Goal: Task Accomplishment & Management: Manage account settings

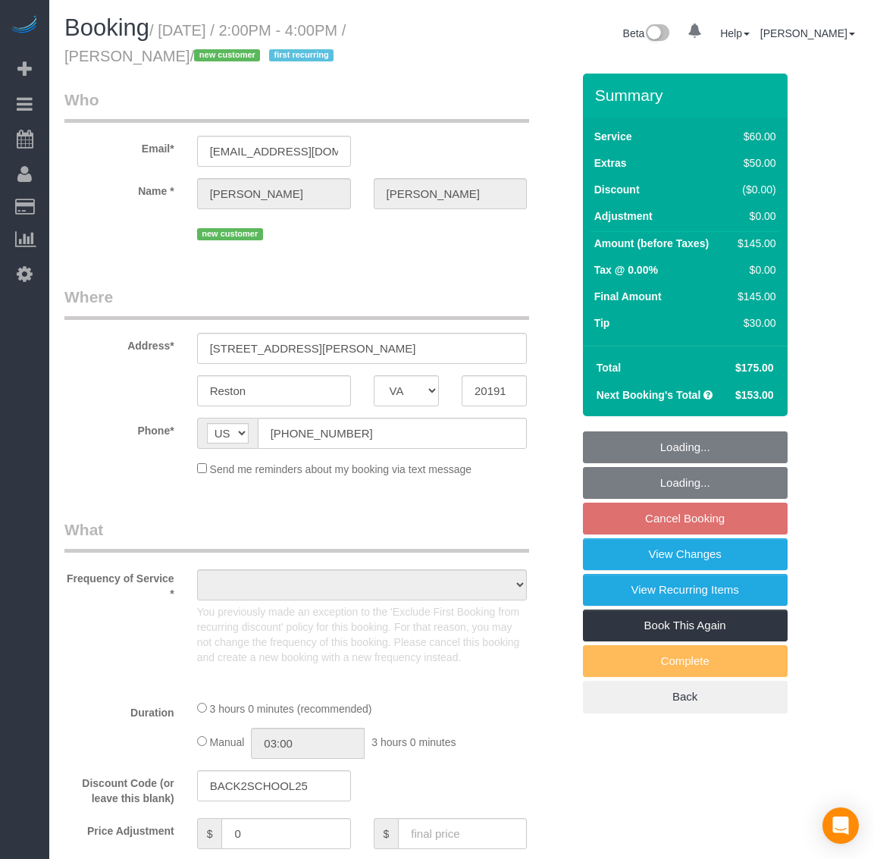
select select "VA"
select select "number:1"
select select "number:26"
select select "number:35"
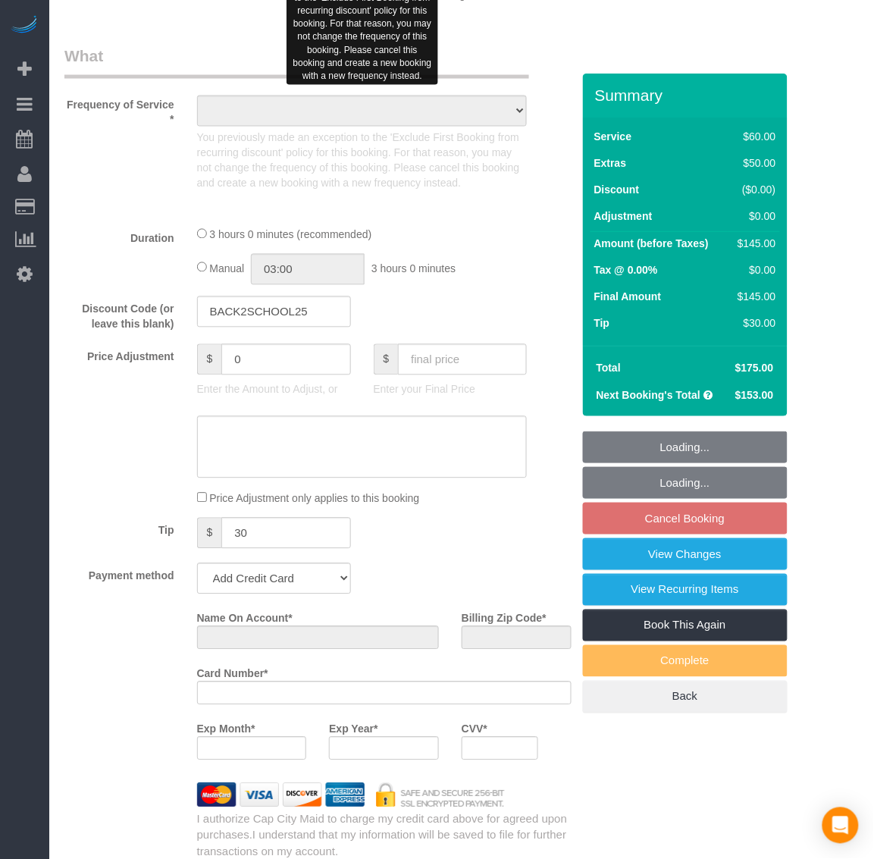
select select "object:6339"
select select "string:fspay-25ce36c4-6527-4e61-9833-f67d63e3a11c"
select select "spot86"
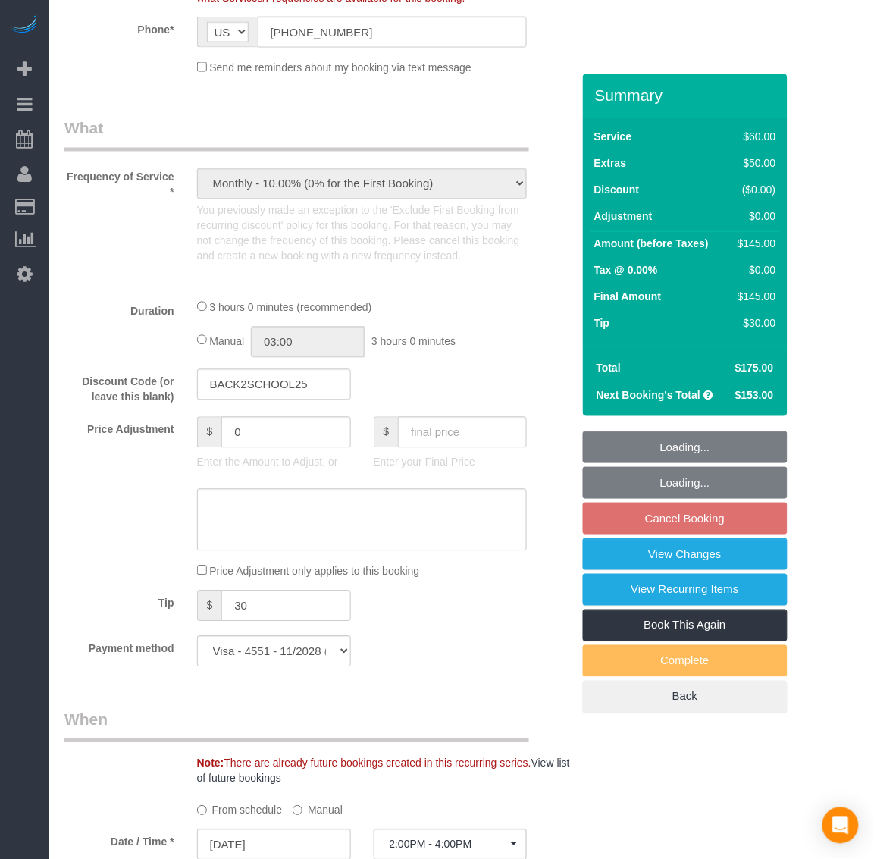
select select "object:6549"
select select "1"
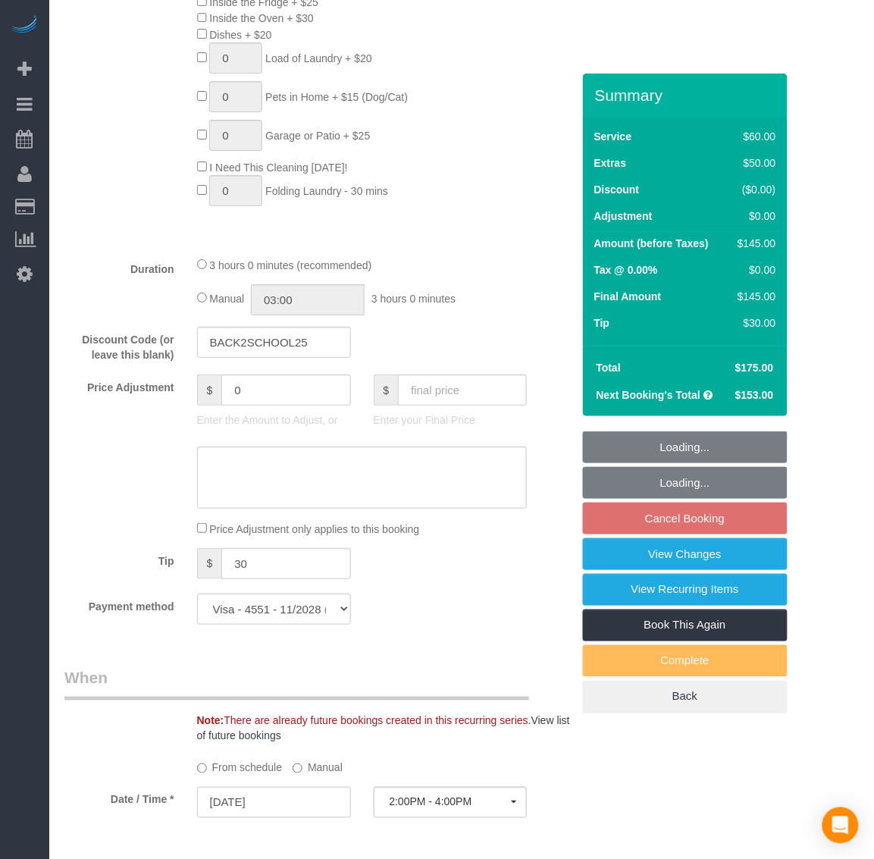
select select "1"
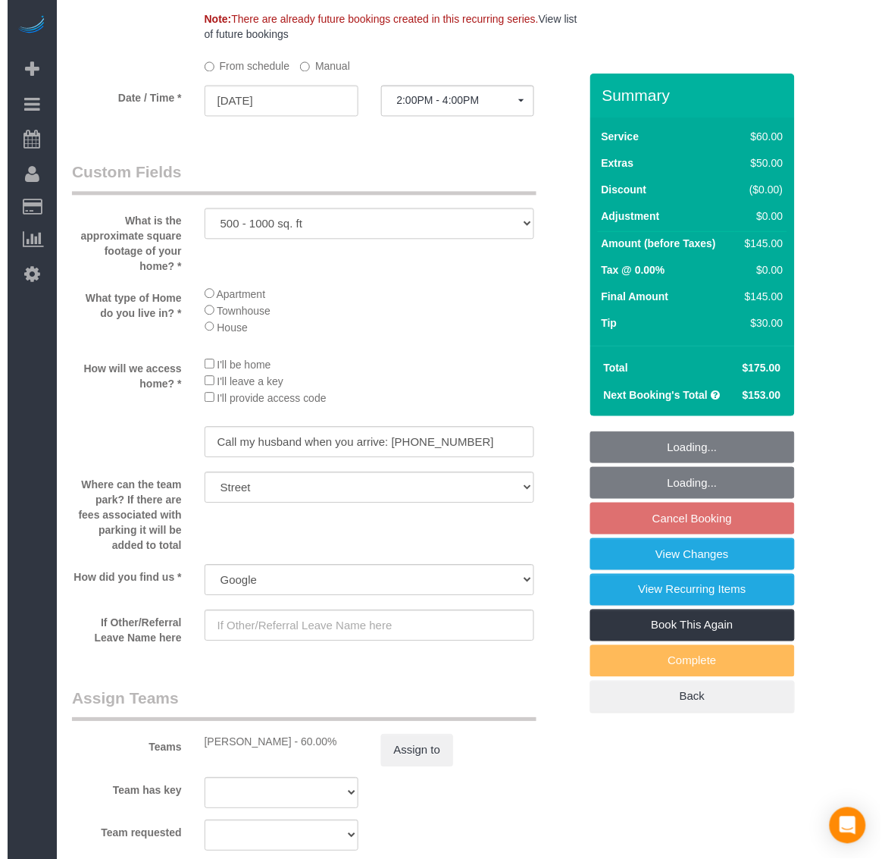
scroll to position [2179, 0]
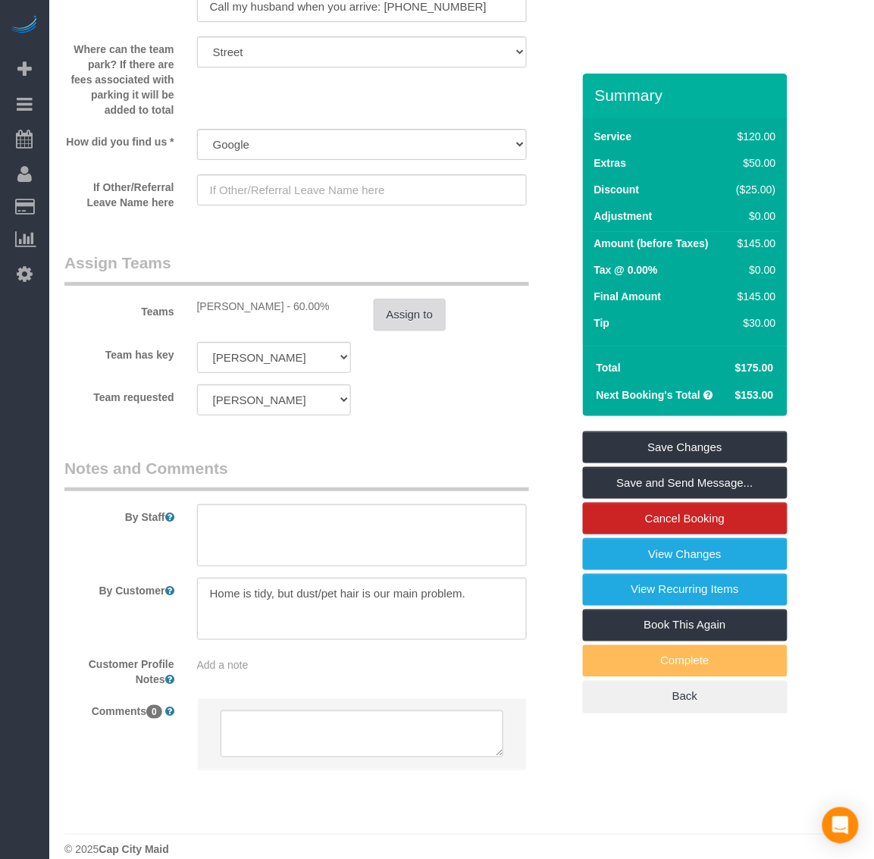
click at [409, 320] on button "Assign to" at bounding box center [410, 315] width 73 height 32
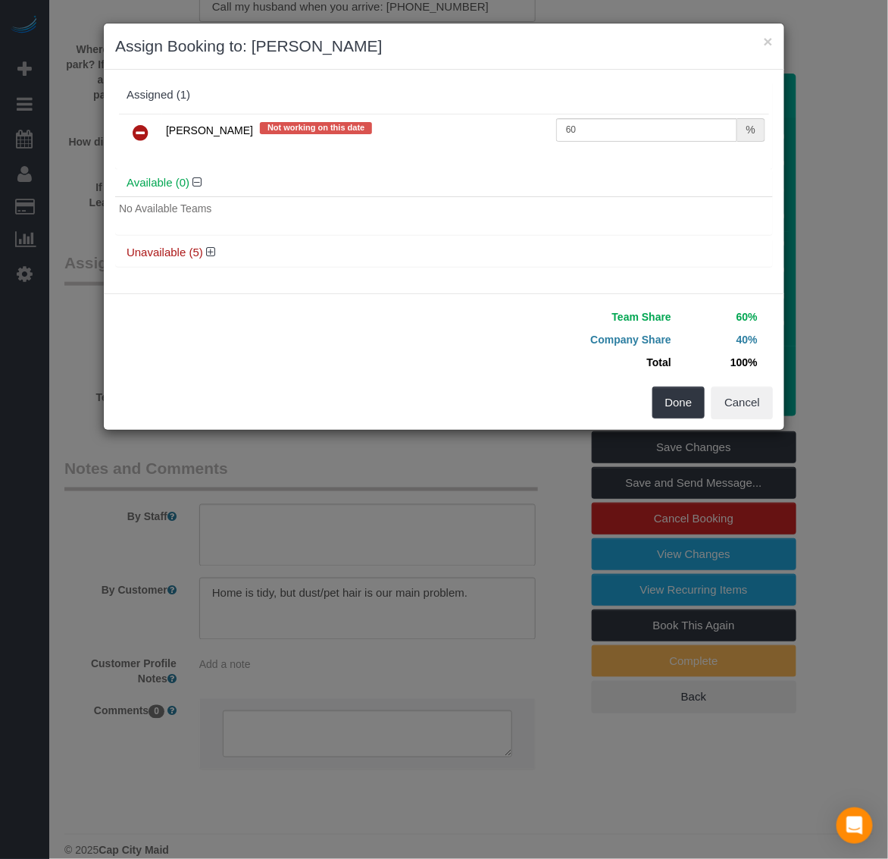
click at [133, 130] on icon at bounding box center [141, 133] width 16 height 18
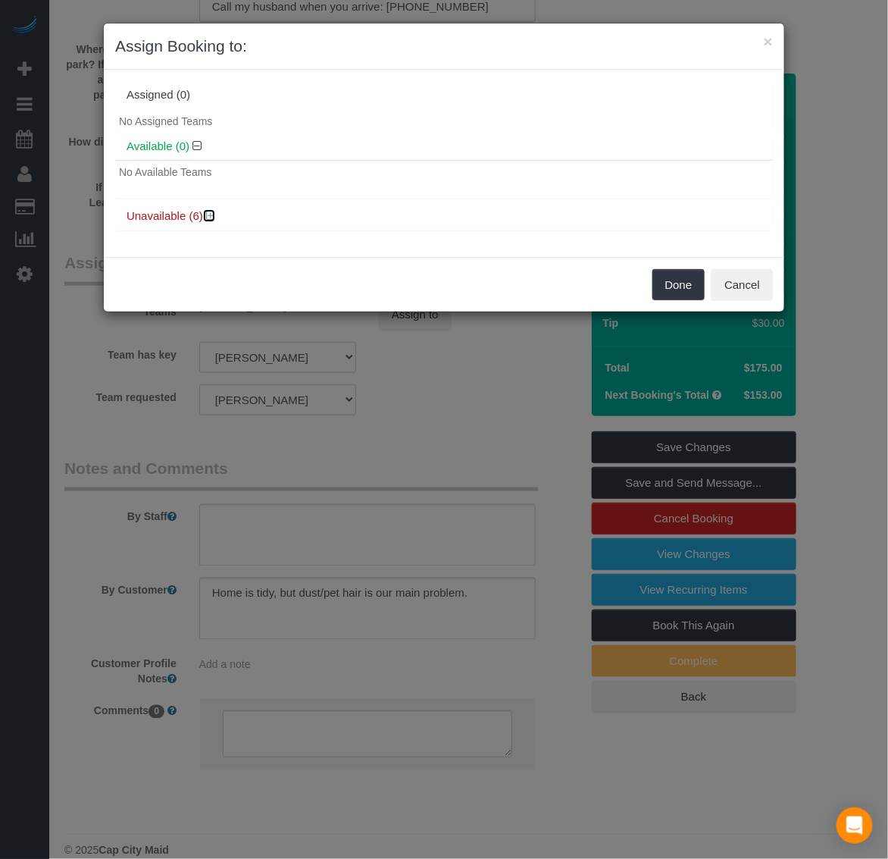
click at [210, 216] on icon at bounding box center [210, 215] width 9 height 11
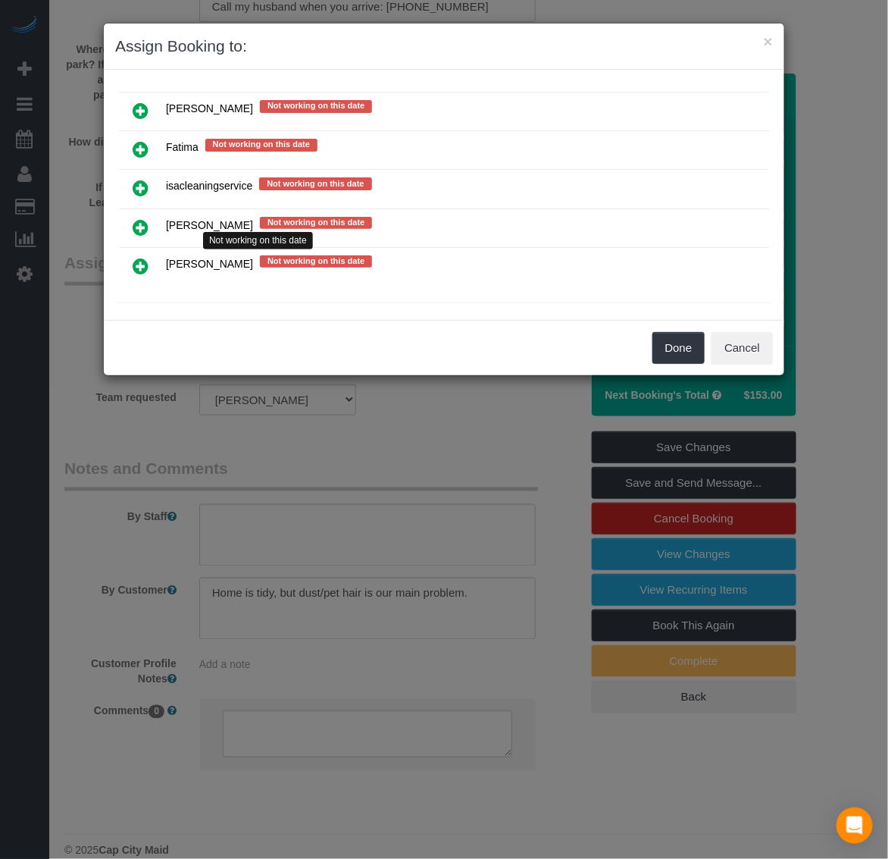
scroll to position [199, 0]
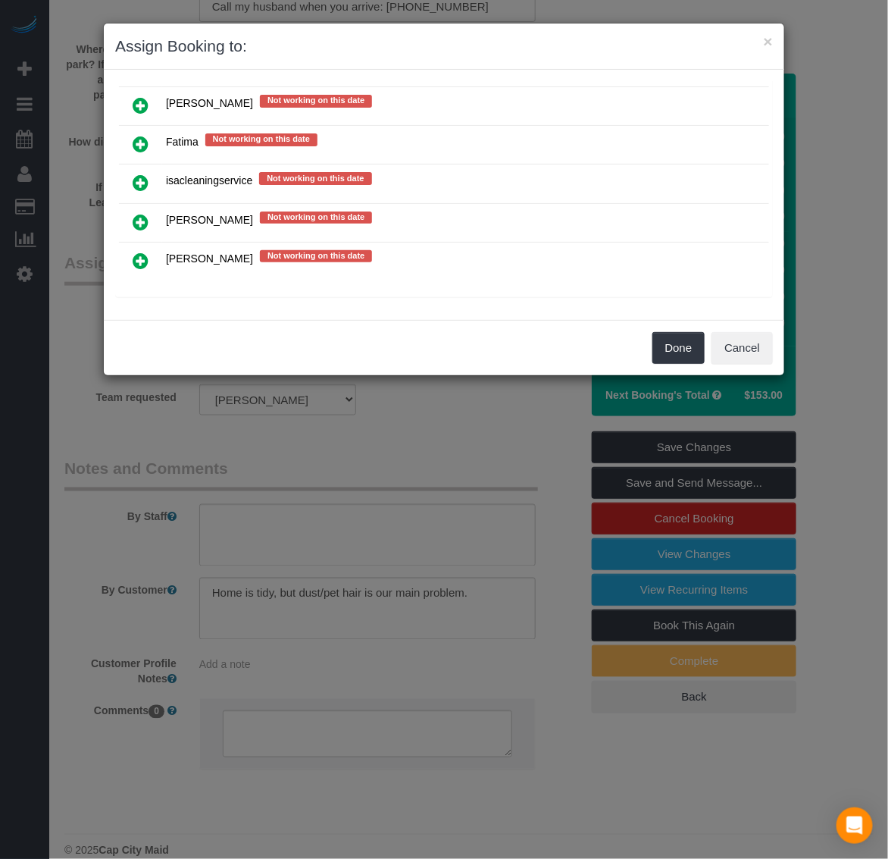
click at [141, 136] on icon at bounding box center [141, 144] width 16 height 18
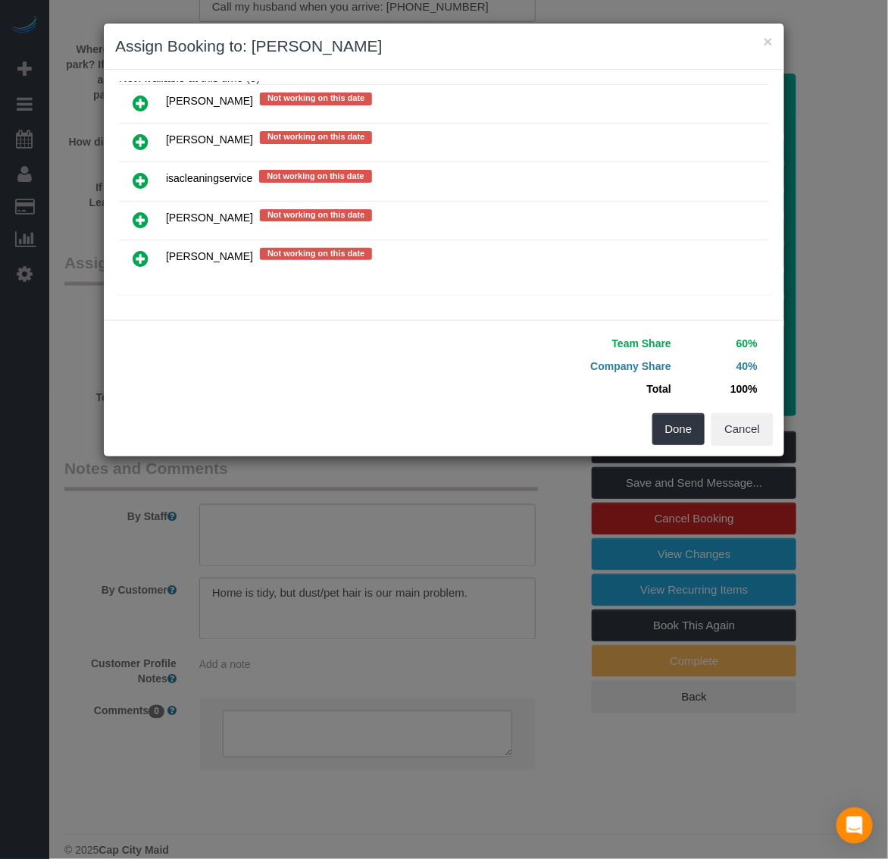
scroll to position [198, 0]
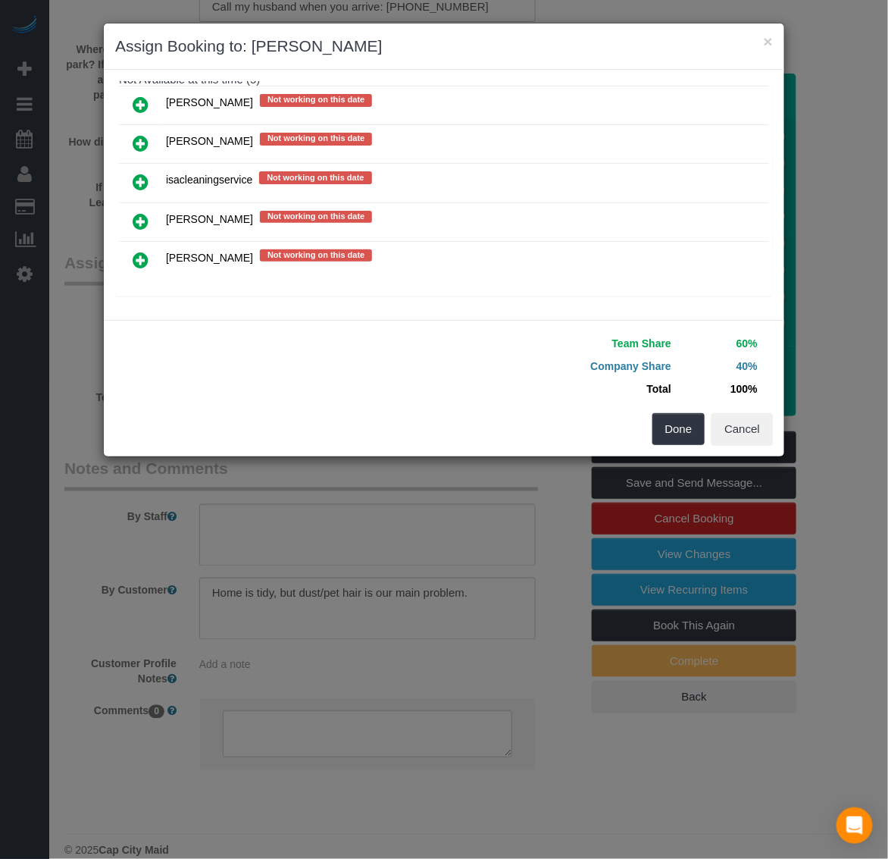
click at [142, 136] on icon at bounding box center [141, 143] width 16 height 18
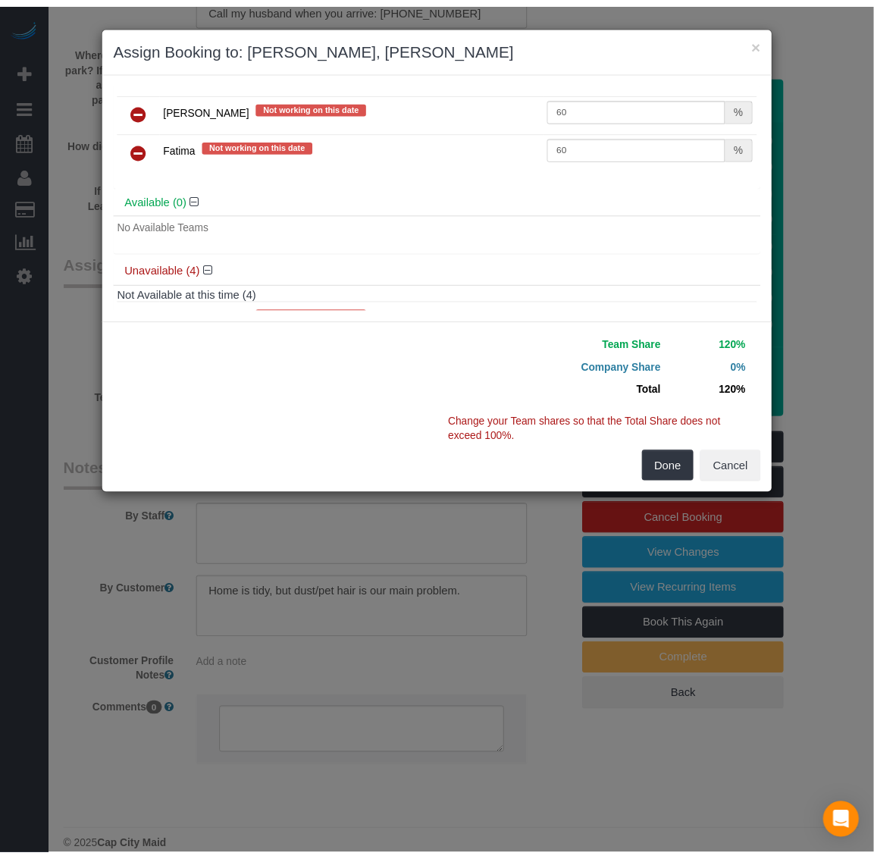
scroll to position [0, 0]
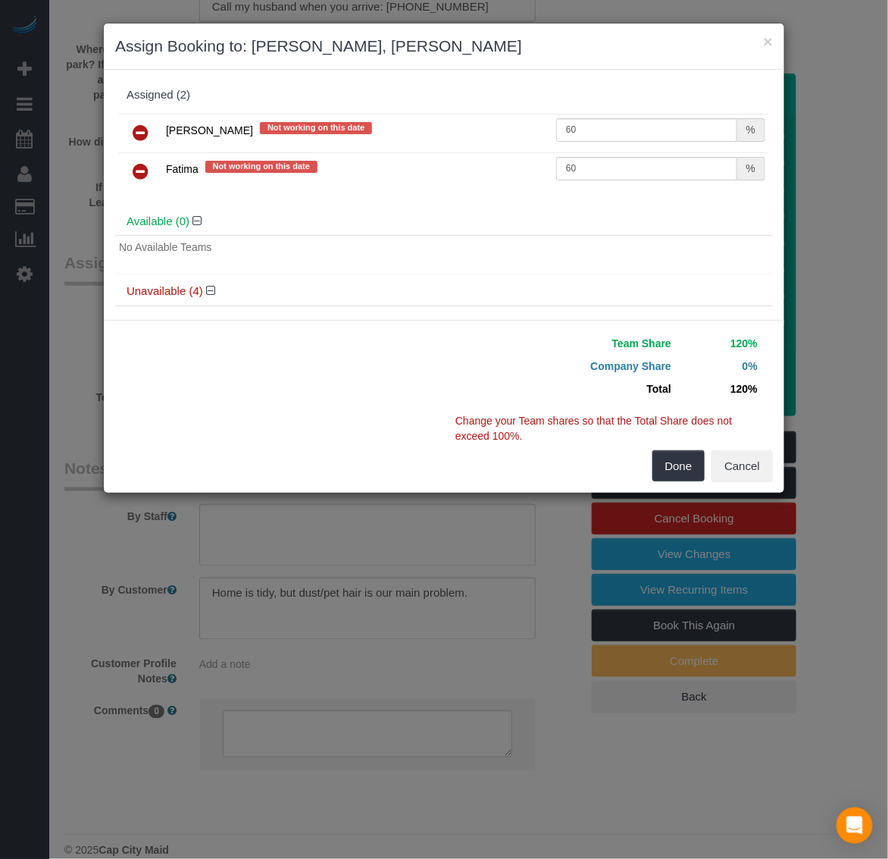
click at [139, 131] on icon at bounding box center [141, 133] width 16 height 18
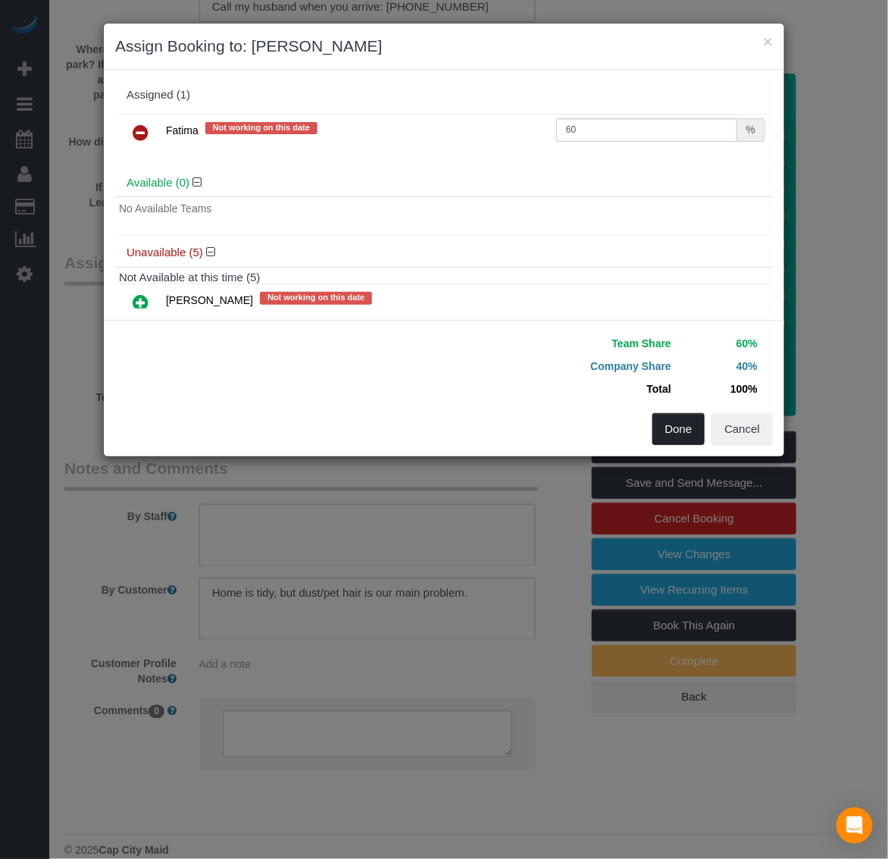
click at [680, 424] on button "Done" at bounding box center [678, 429] width 53 height 32
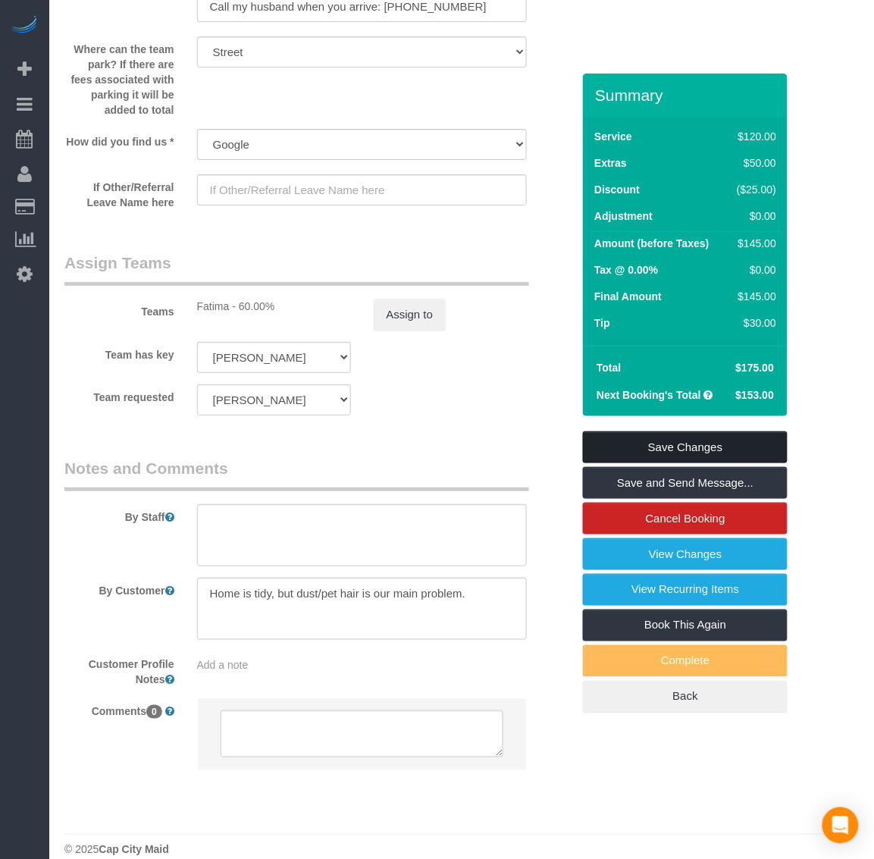
click at [675, 446] on link "Save Changes" at bounding box center [685, 447] width 205 height 32
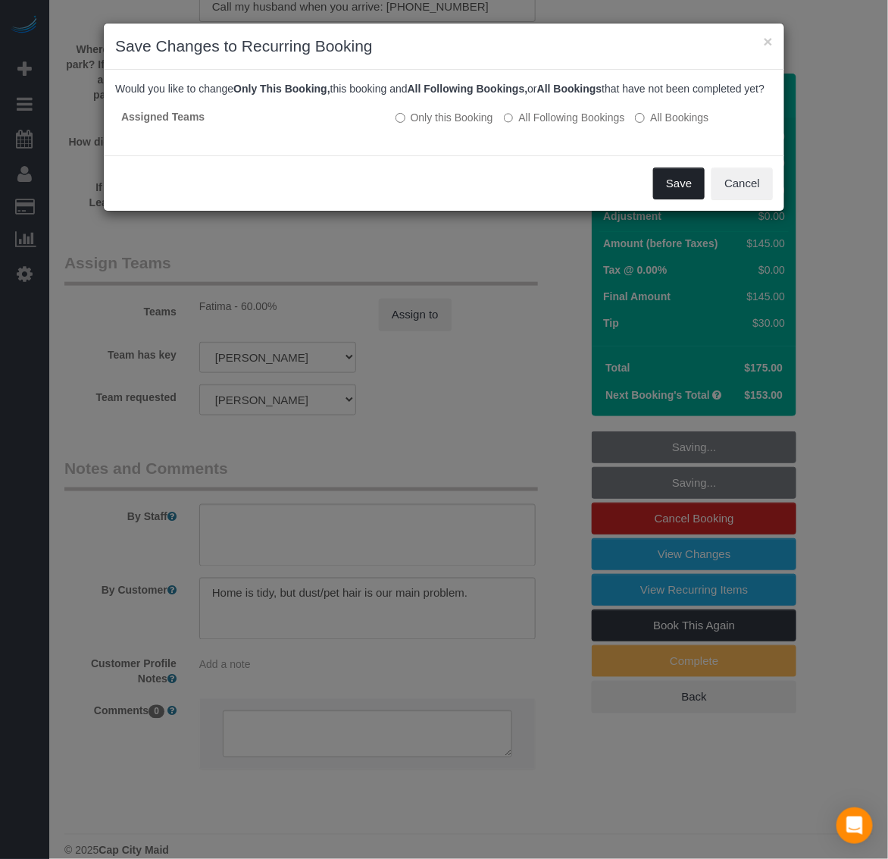
click at [667, 199] on button "Save" at bounding box center [679, 183] width 52 height 32
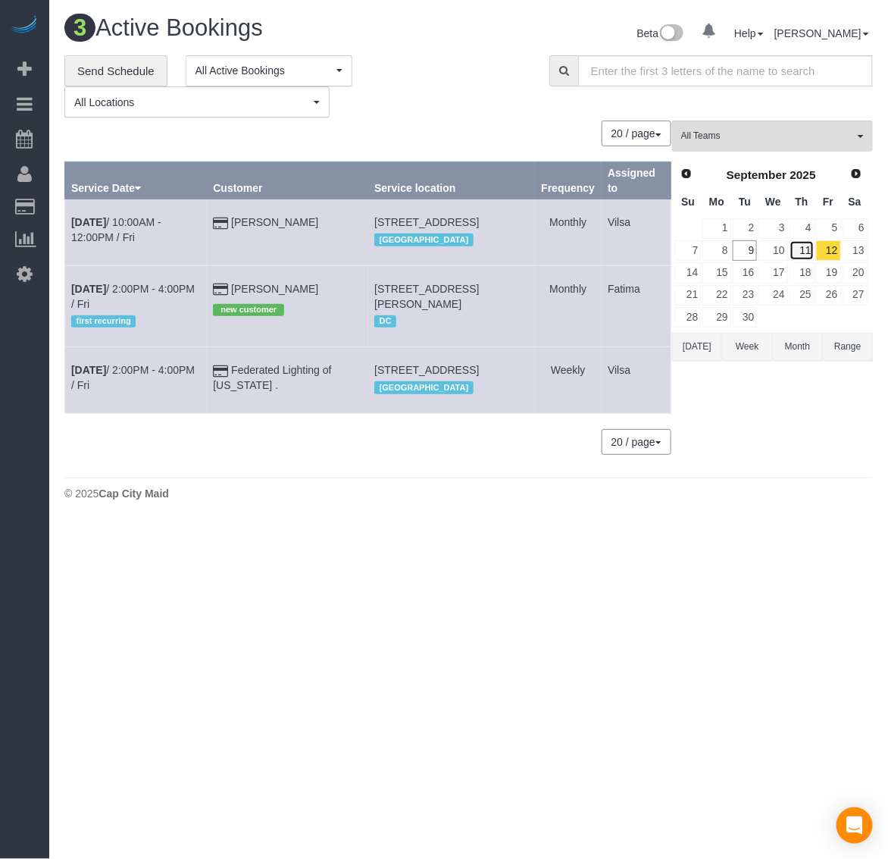
click at [812, 248] on link "11" at bounding box center [802, 250] width 25 height 20
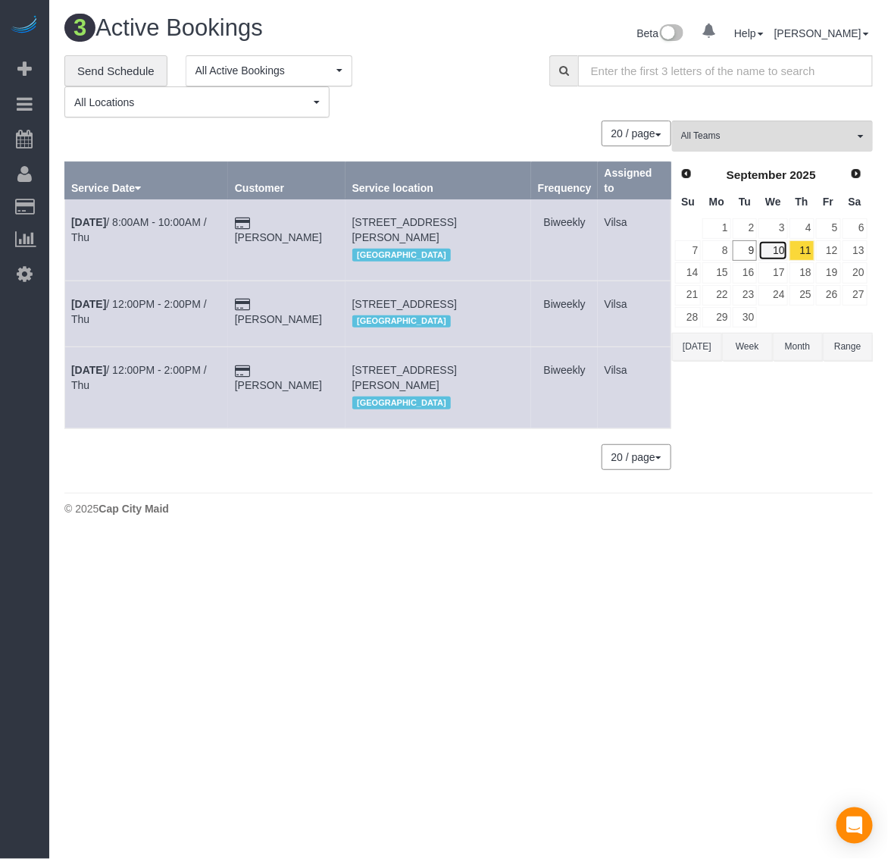
click at [774, 251] on link "10" at bounding box center [773, 250] width 29 height 20
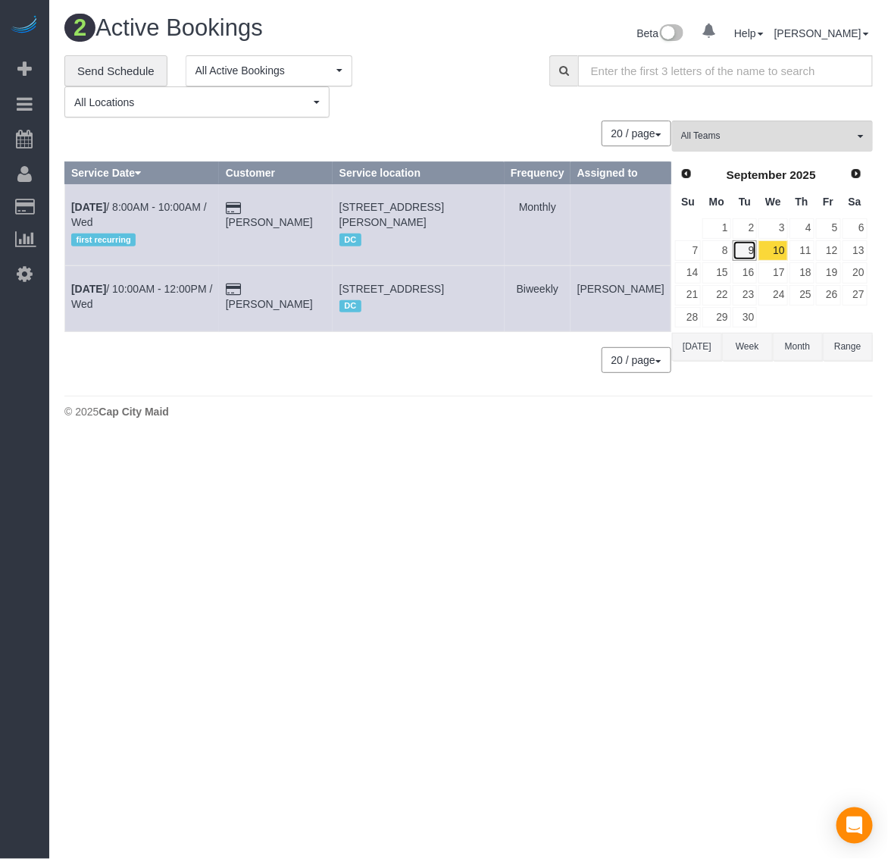
click at [751, 250] on link "9" at bounding box center [745, 250] width 25 height 20
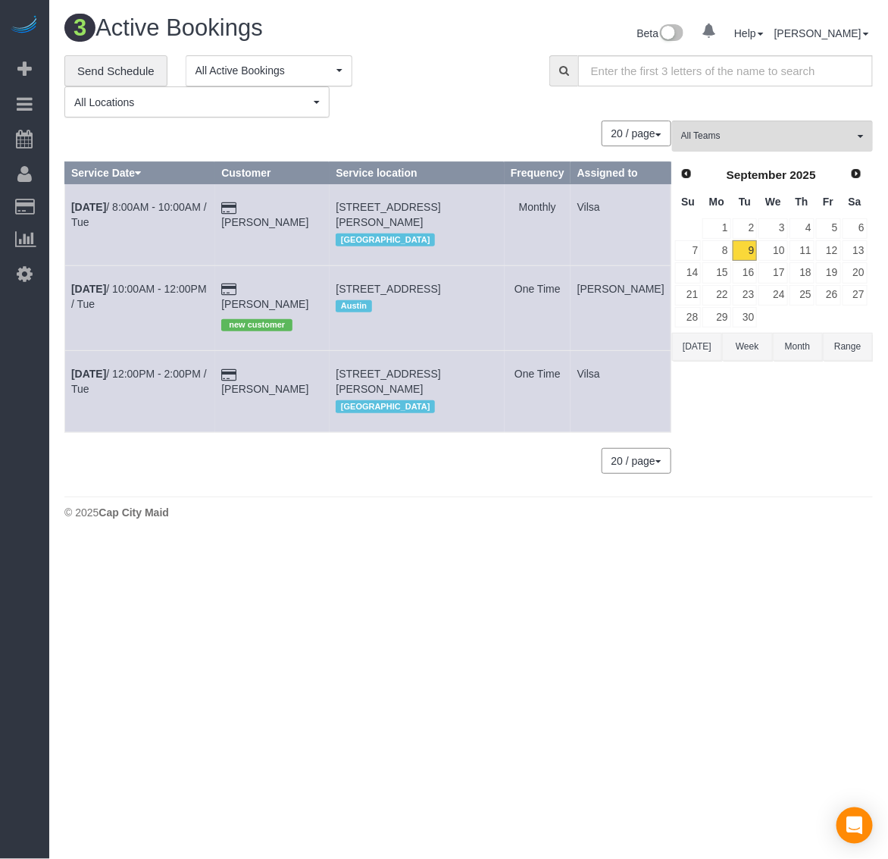
click at [2, 790] on div "0 Beta Your Notifications You have 0 alerts Add Booking Bookings Active Booking…" at bounding box center [24, 429] width 49 height 859
